Goal: Task Accomplishment & Management: Manage account settings

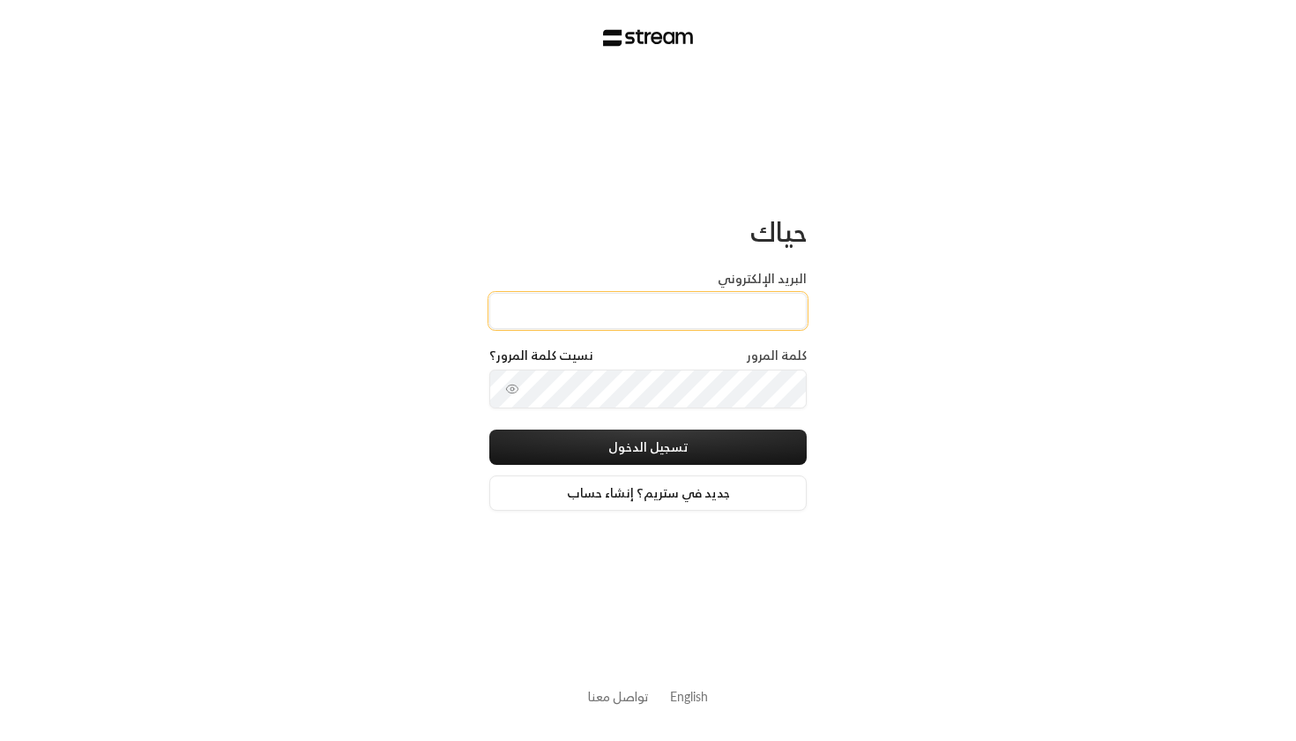
paste input "[EMAIL_ADDRESS][DOMAIN_NAME]"
type input "[EMAIL_ADDRESS][DOMAIN_NAME]"
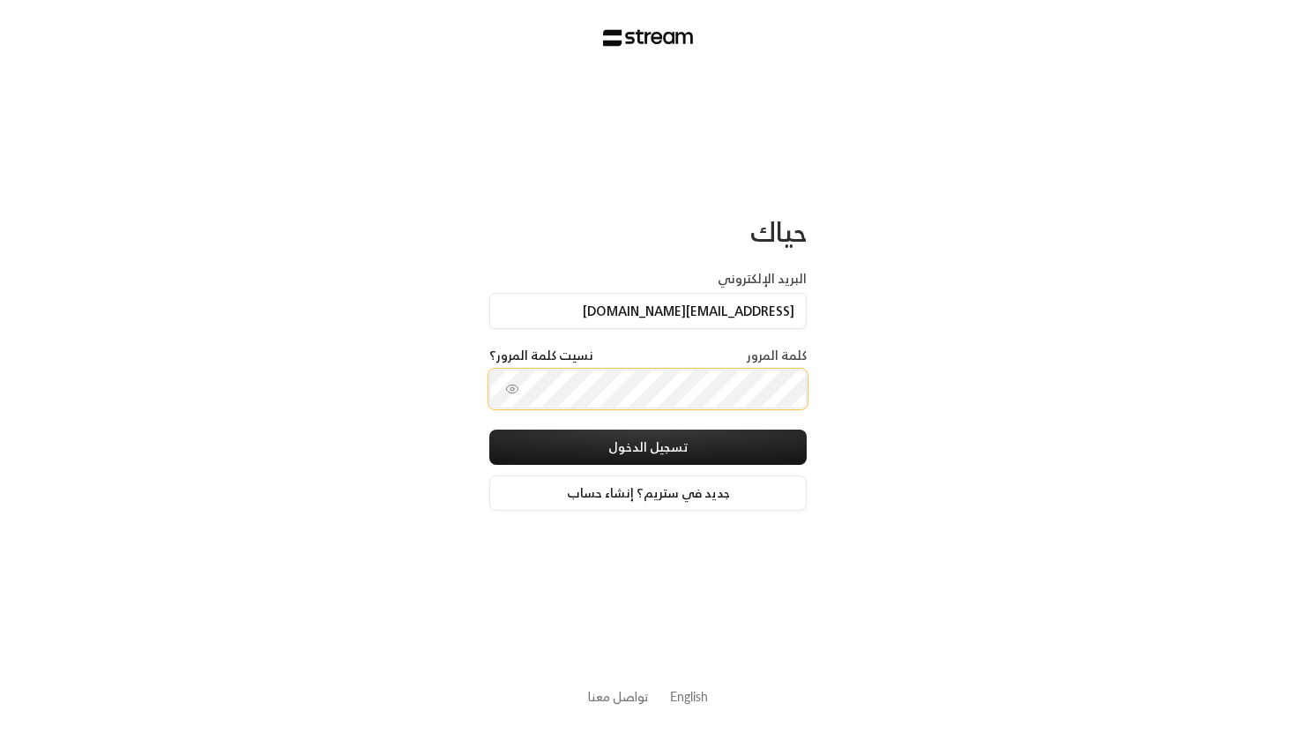
click at [648, 449] on button "تسجيل الدخول" at bounding box center [647, 446] width 317 height 35
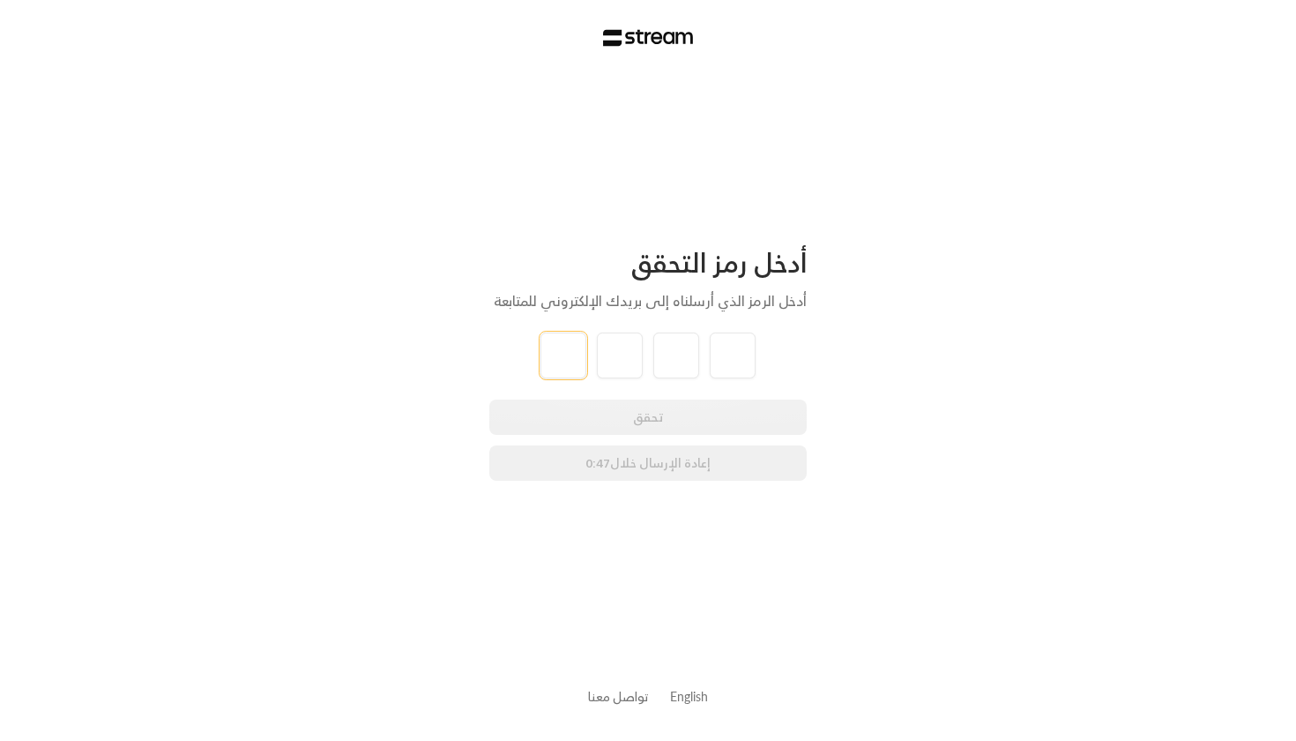
type input "8"
type input "4"
type input "2"
click at [396, 338] on div "أدخل رمز التحقق أدخل الرمز الذي أرسلناه إلى بريدك الإلكتروني للمتابعة 8 4 4 2 ت…" at bounding box center [648, 370] width 1296 height 741
